Goal: Information Seeking & Learning: Learn about a topic

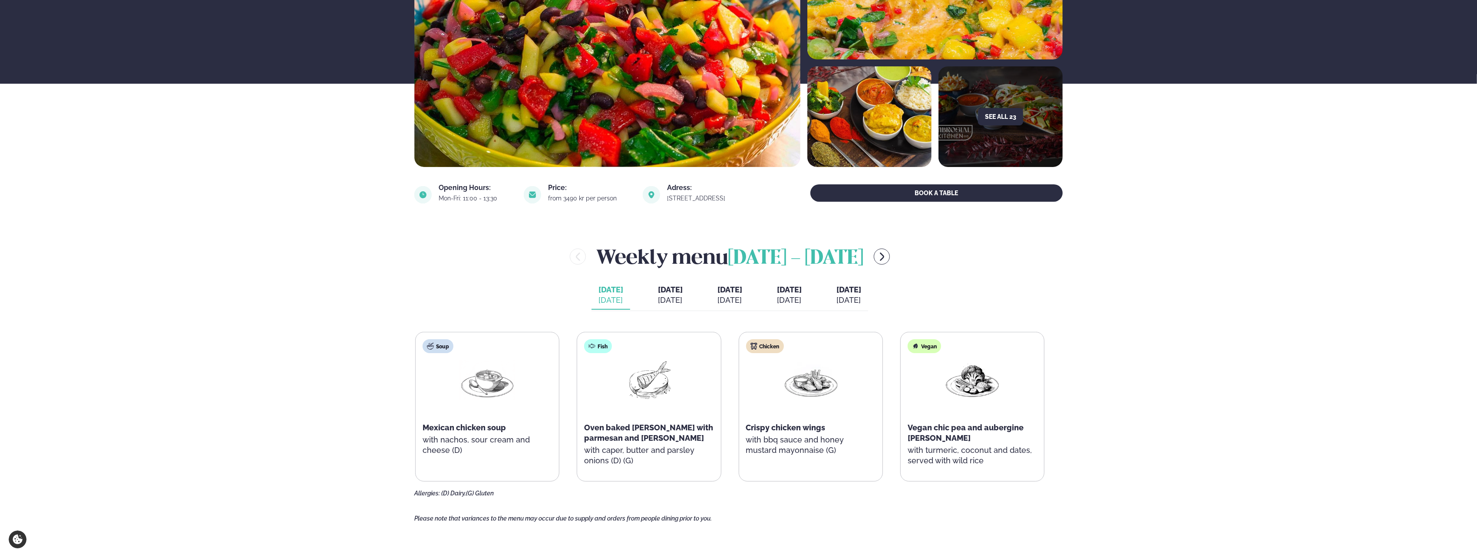
scroll to position [304, 0]
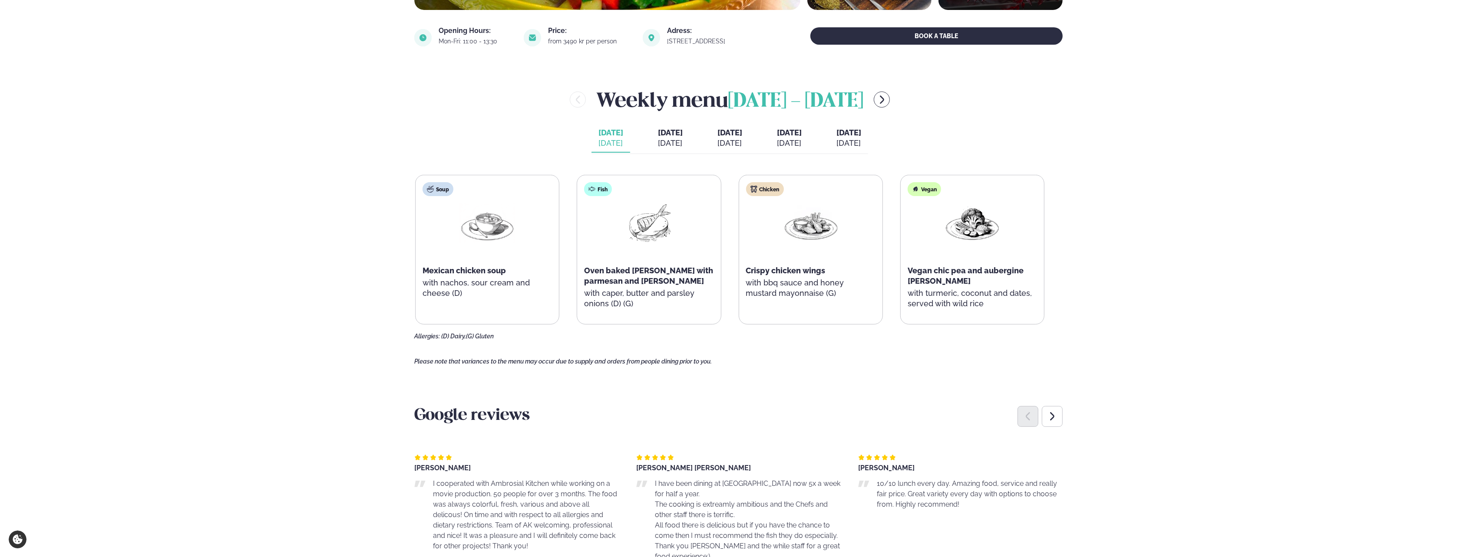
click at [658, 137] on span "[DATE]" at bounding box center [670, 132] width 25 height 9
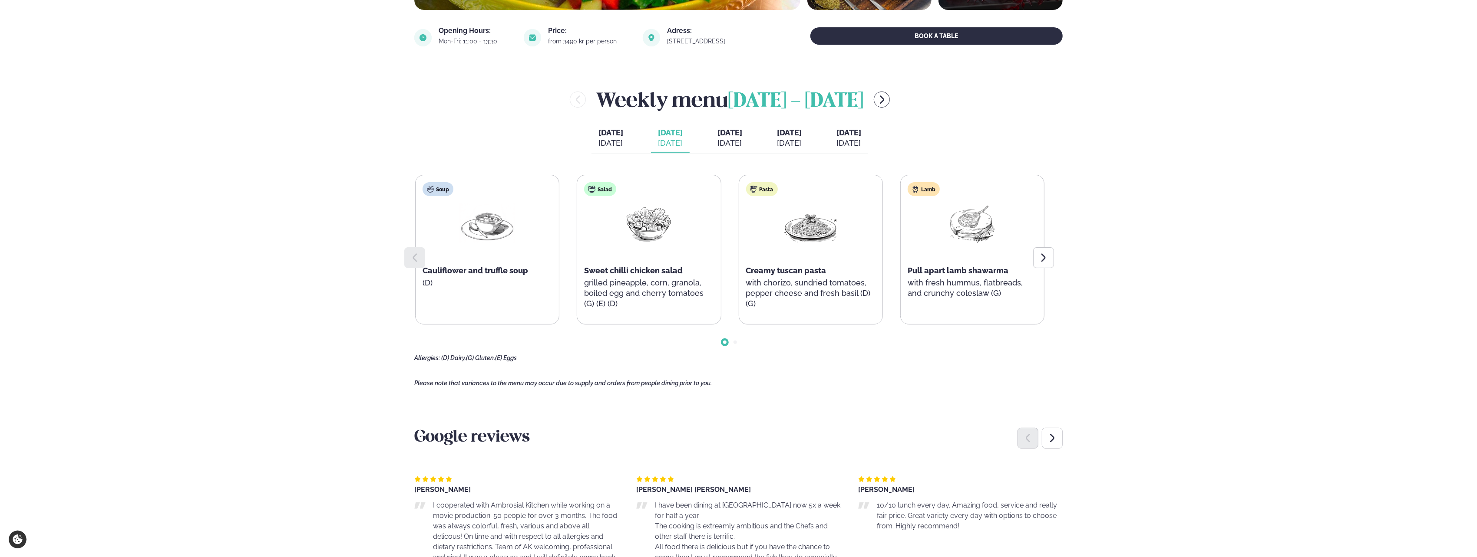
click at [735, 136] on span "[DATE]" at bounding box center [729, 132] width 25 height 9
click at [801, 136] on span "[DATE]" at bounding box center [789, 132] width 25 height 9
click at [856, 142] on div "[DATE]" at bounding box center [848, 143] width 25 height 10
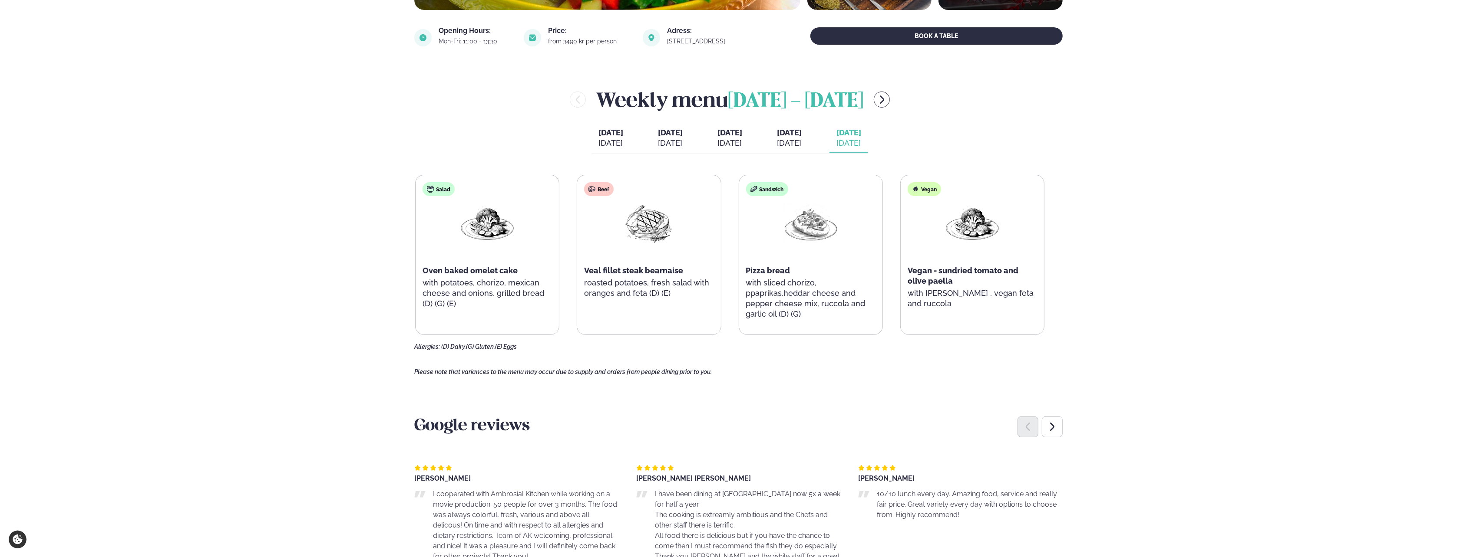
click at [882, 99] on icon "menu-btn-right" at bounding box center [882, 100] width 4 height 8
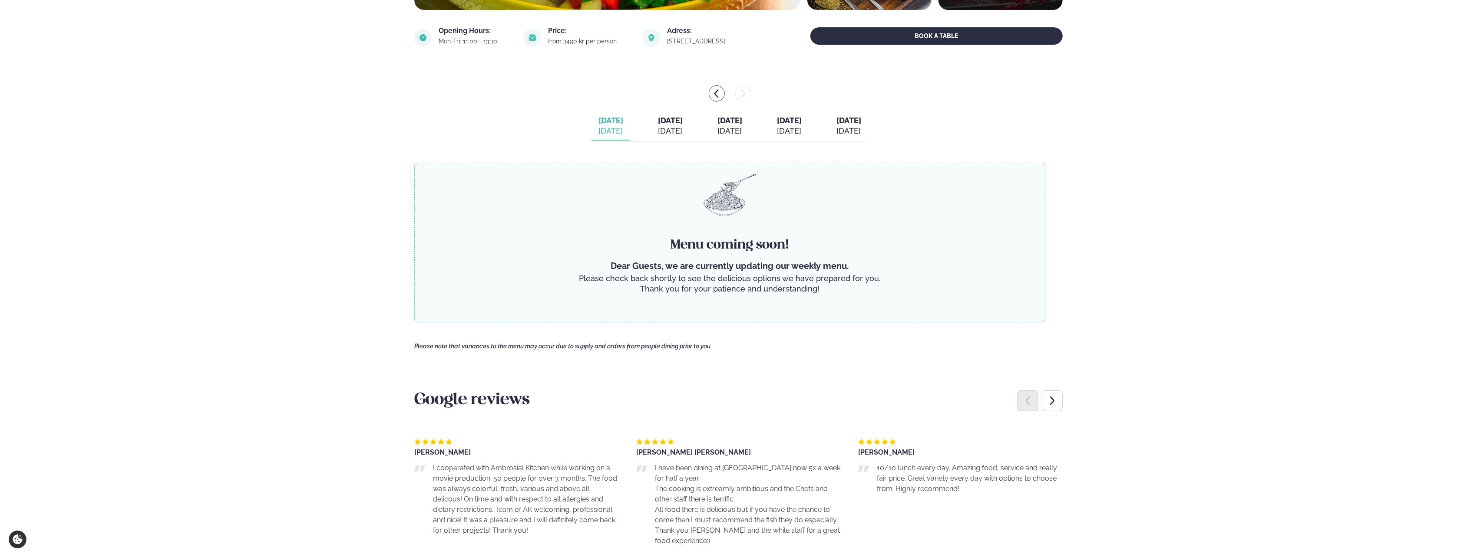
click at [725, 138] on button "[DATE] [DATE]" at bounding box center [729, 126] width 39 height 29
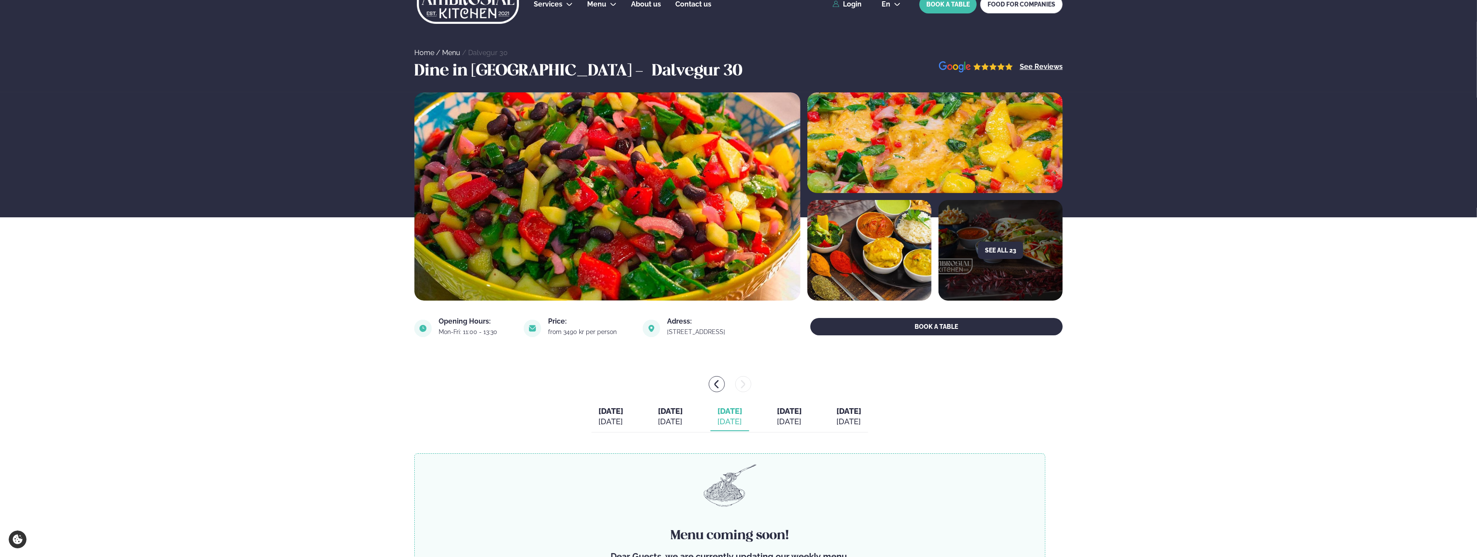
scroll to position [0, 0]
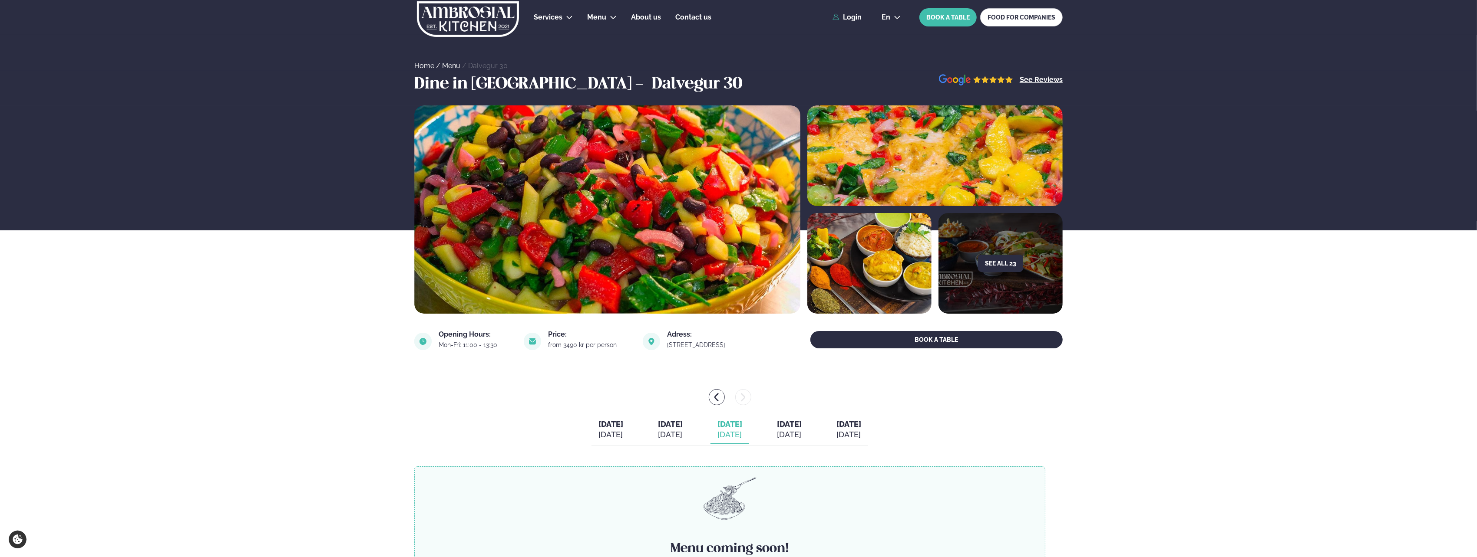
click at [894, 12] on div "en en is BOOK A TABLE FOOD FOR COMPANIES" at bounding box center [968, 17] width 188 height 18
click at [894, 20] on button "en" at bounding box center [890, 17] width 33 height 7
click at [888, 50] on link "is" at bounding box center [890, 50] width 33 height 17
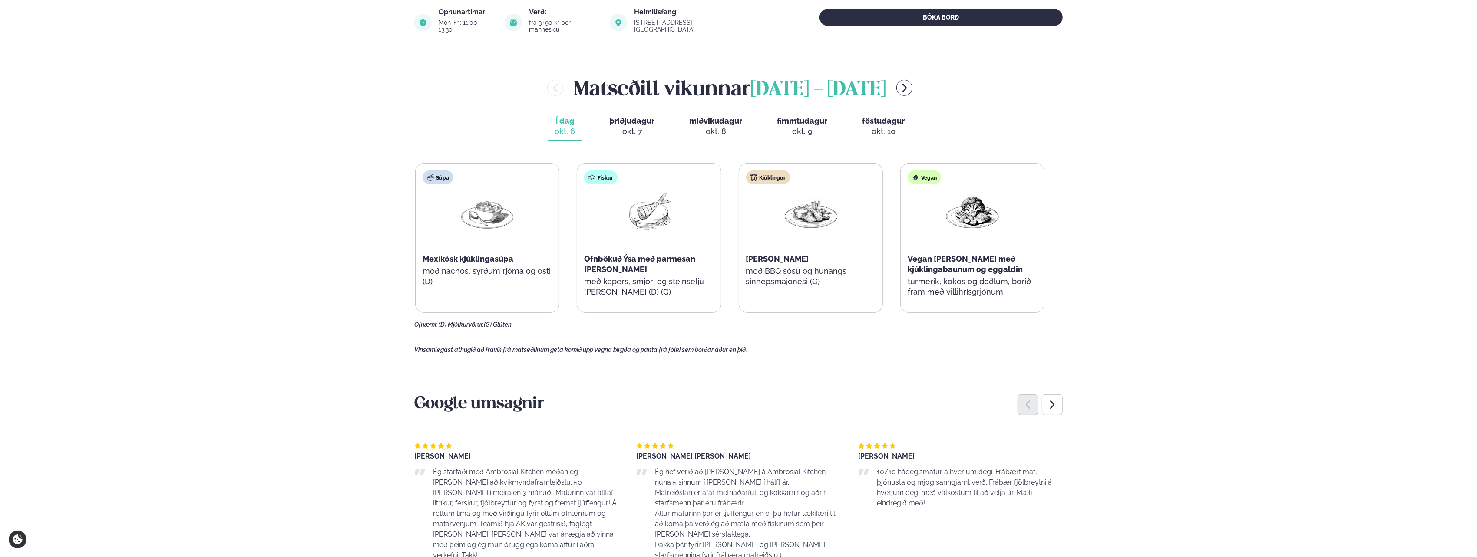
scroll to position [285, 0]
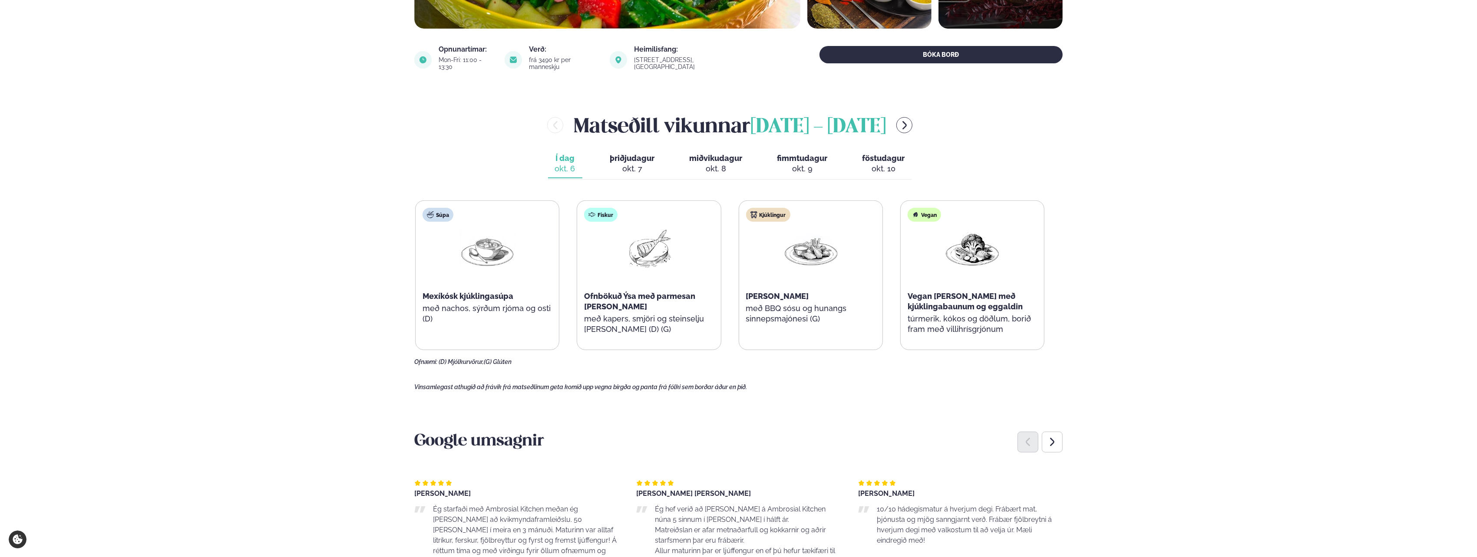
click at [732, 164] on div "okt. 8" at bounding box center [715, 169] width 53 height 10
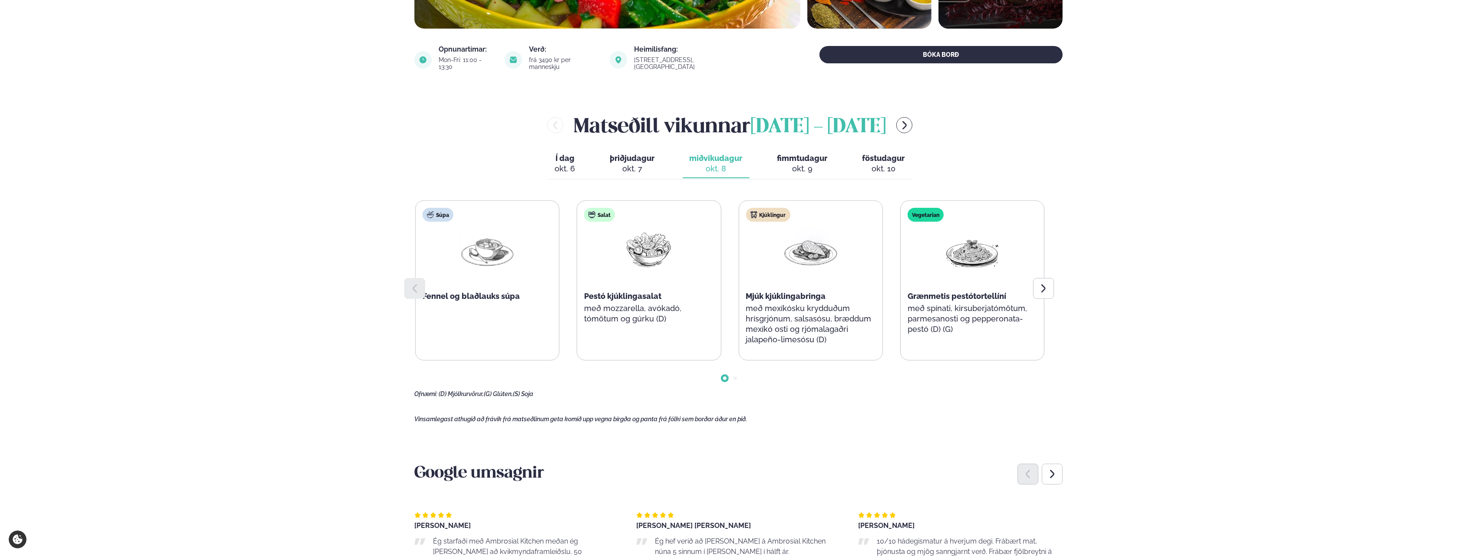
click at [904, 121] on icon "menu-btn-right" at bounding box center [904, 125] width 4 height 8
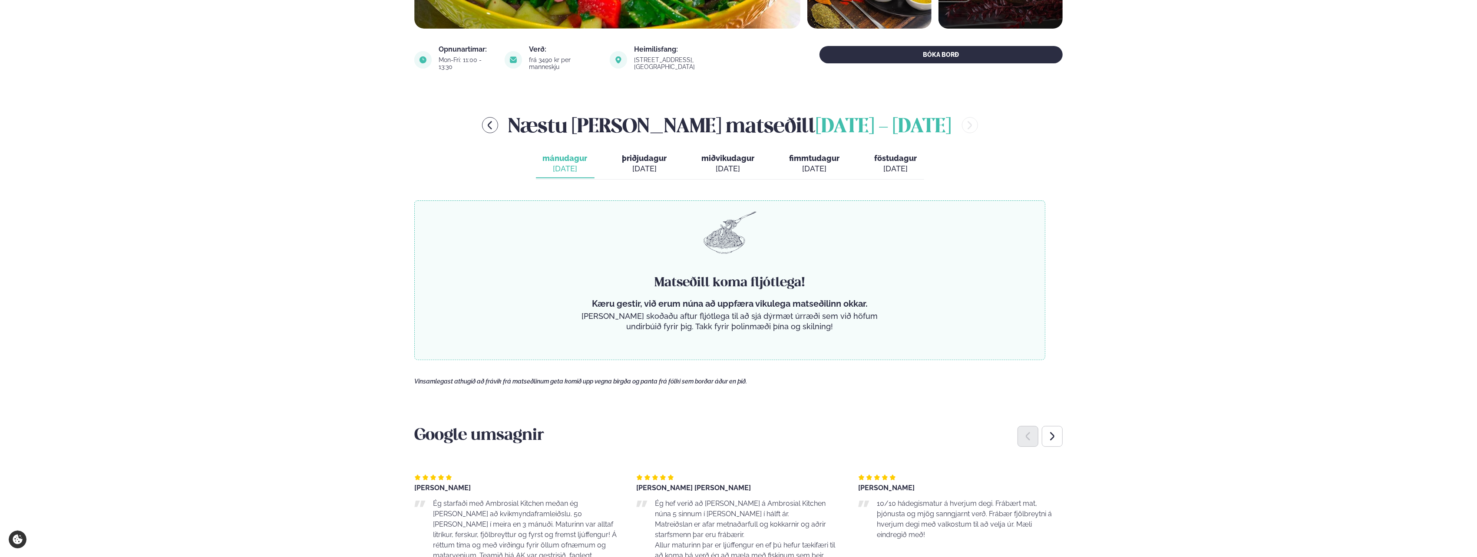
click at [722, 154] on span "miðvikudagur" at bounding box center [728, 158] width 53 height 9
click at [661, 154] on span "þriðjudagur" at bounding box center [644, 158] width 45 height 9
drag, startPoint x: 571, startPoint y: 168, endPoint x: 613, endPoint y: 153, distance: 44.5
click at [572, 168] on button "mánudagur mán. [DATE]" at bounding box center [565, 164] width 59 height 29
click at [546, 127] on div "Næstu [PERSON_NAME] matseðill [DATE] - [DATE]" at bounding box center [729, 125] width 631 height 28
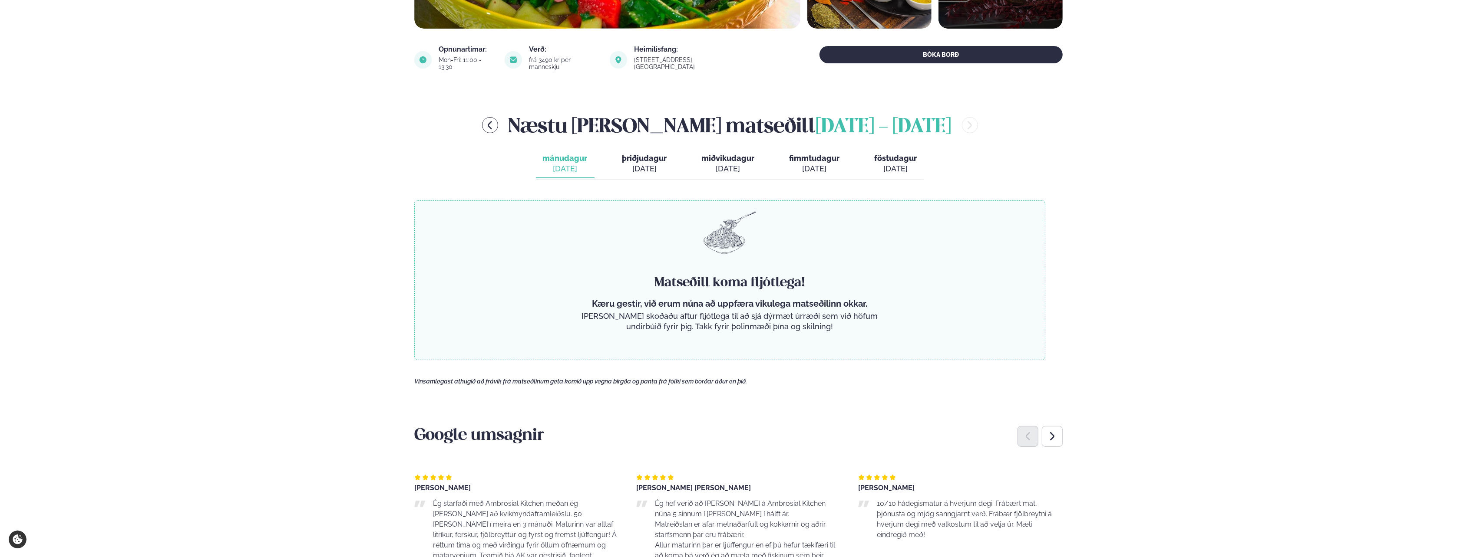
click at [495, 122] on icon "menu-btn-left" at bounding box center [490, 125] width 10 height 10
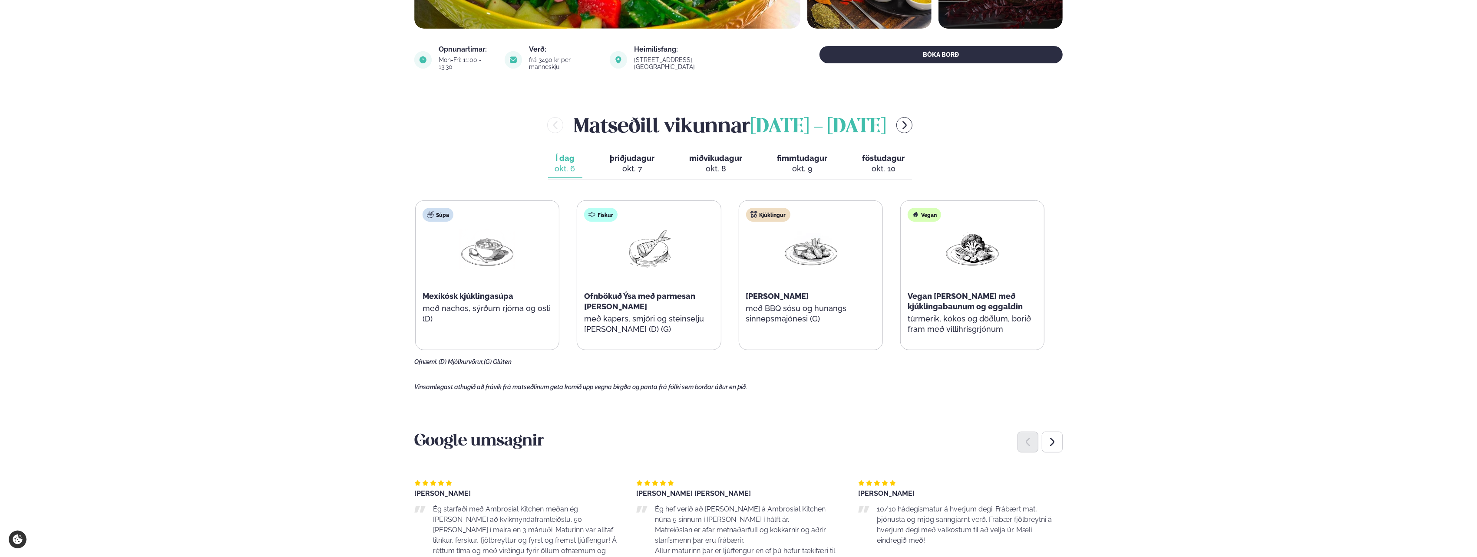
click at [639, 164] on div "okt. 7" at bounding box center [632, 169] width 45 height 10
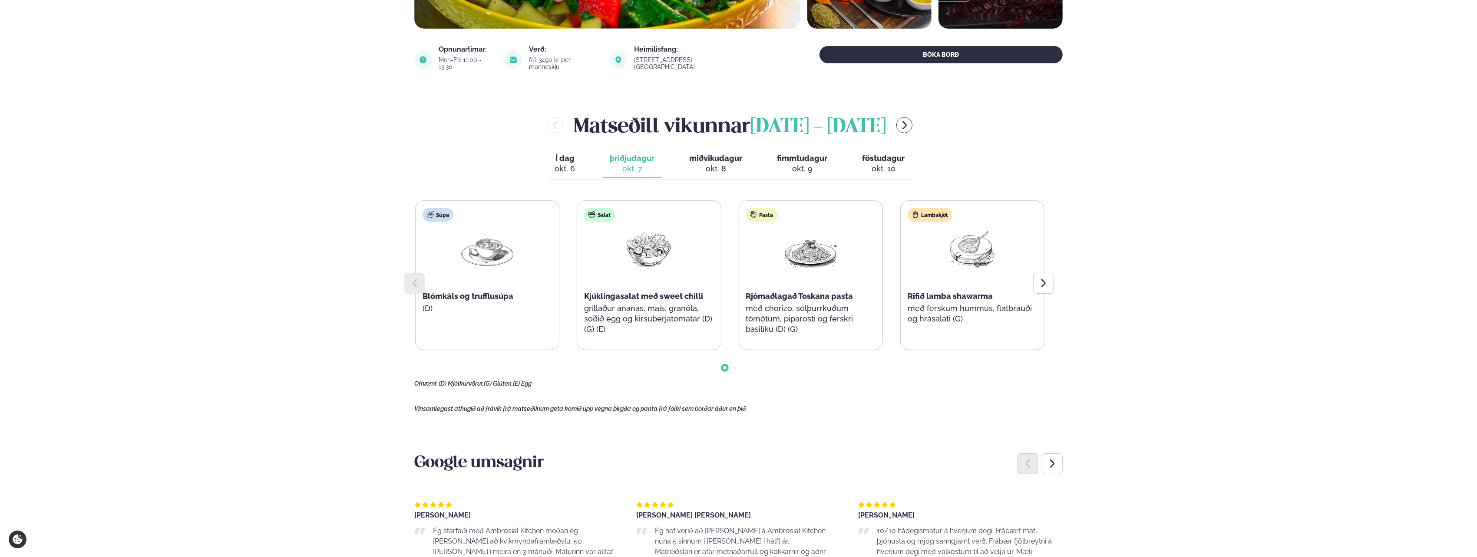
click at [724, 164] on div "okt. 8" at bounding box center [715, 169] width 53 height 10
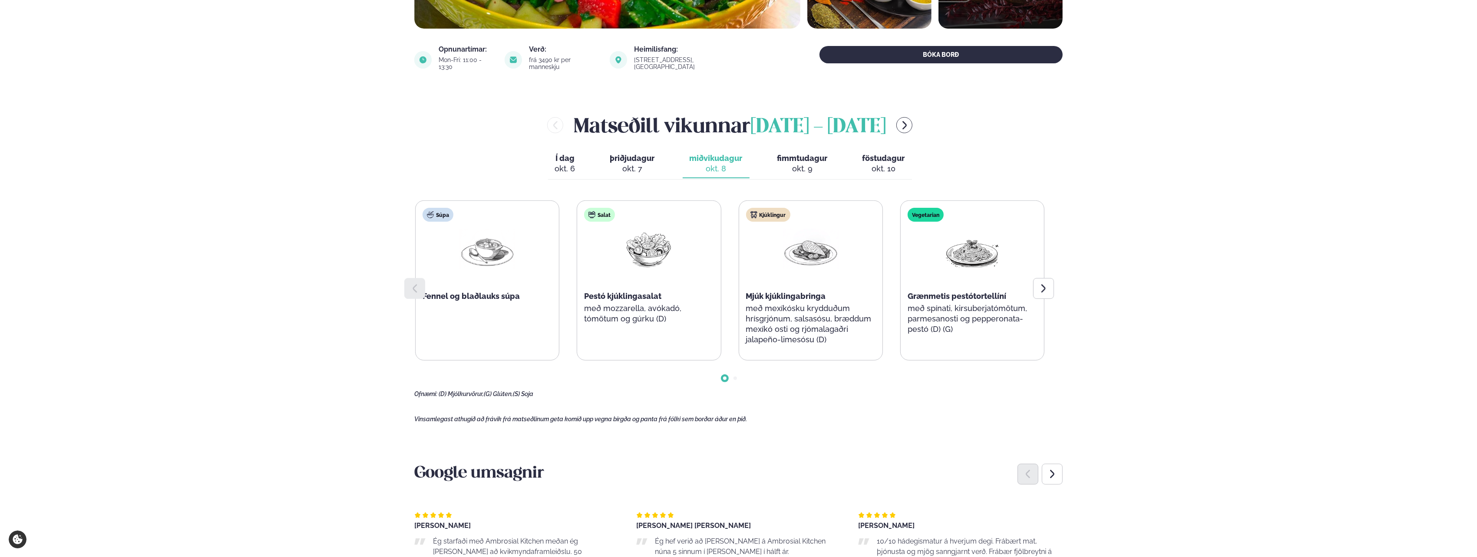
click at [843, 173] on div "[PERSON_NAME] [DATE] - [DATE] Í dag Í d. [DATE] þriðjudagur þri. [DATE] miðviku…" at bounding box center [738, 254] width 648 height 287
click at [816, 164] on div "okt. 9" at bounding box center [802, 169] width 50 height 10
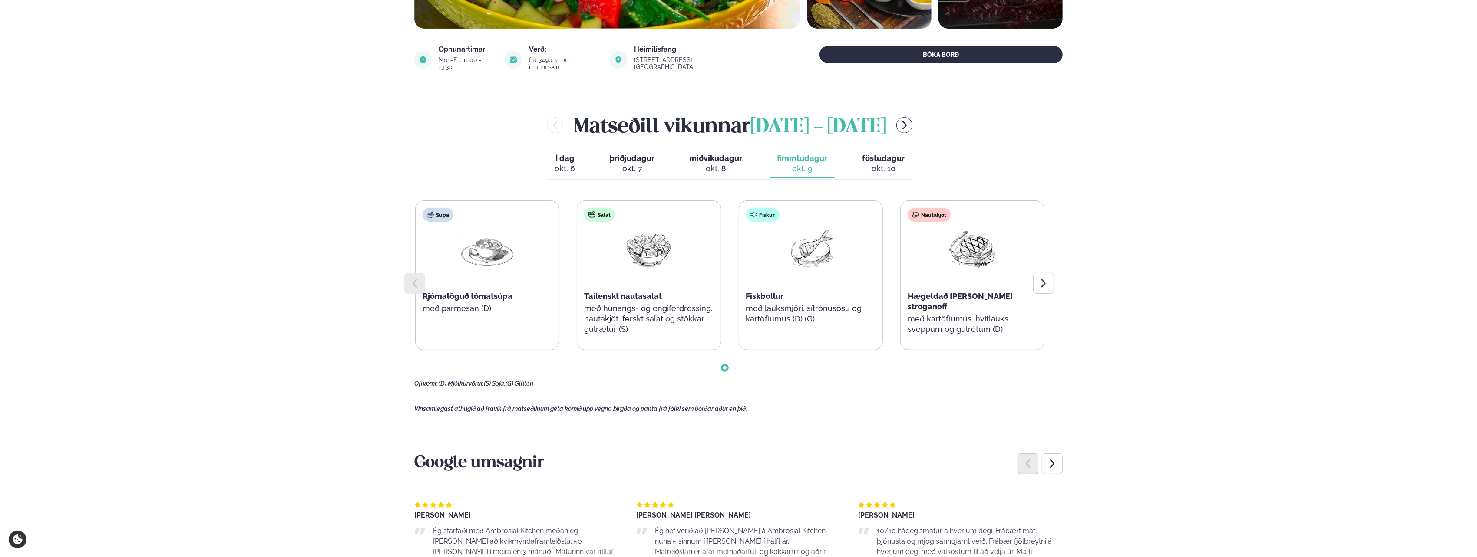
click at [898, 164] on div "okt. 10" at bounding box center [883, 169] width 43 height 10
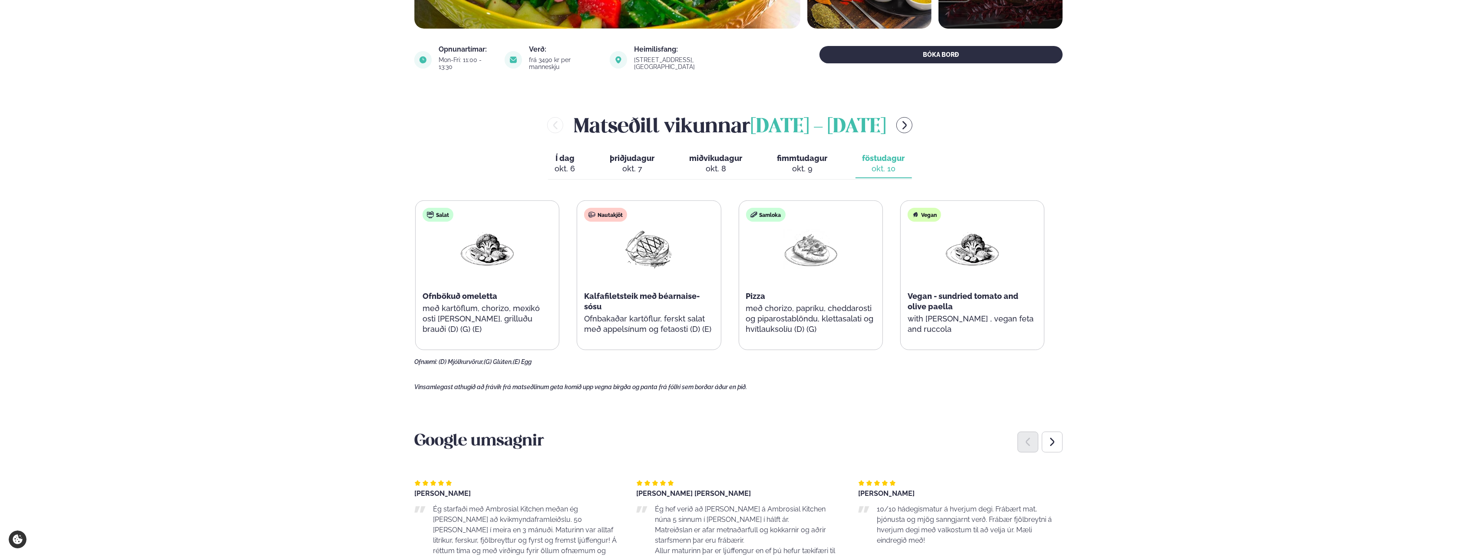
click at [1160, 224] on div "Þjónusta Hádegismatur fyrir fyrirtæki Fyrirtækja veitingar Einkapartý Matseðill…" at bounding box center [738, 537] width 1477 height 1644
